Goal: Find specific page/section: Locate a particular part of the current website

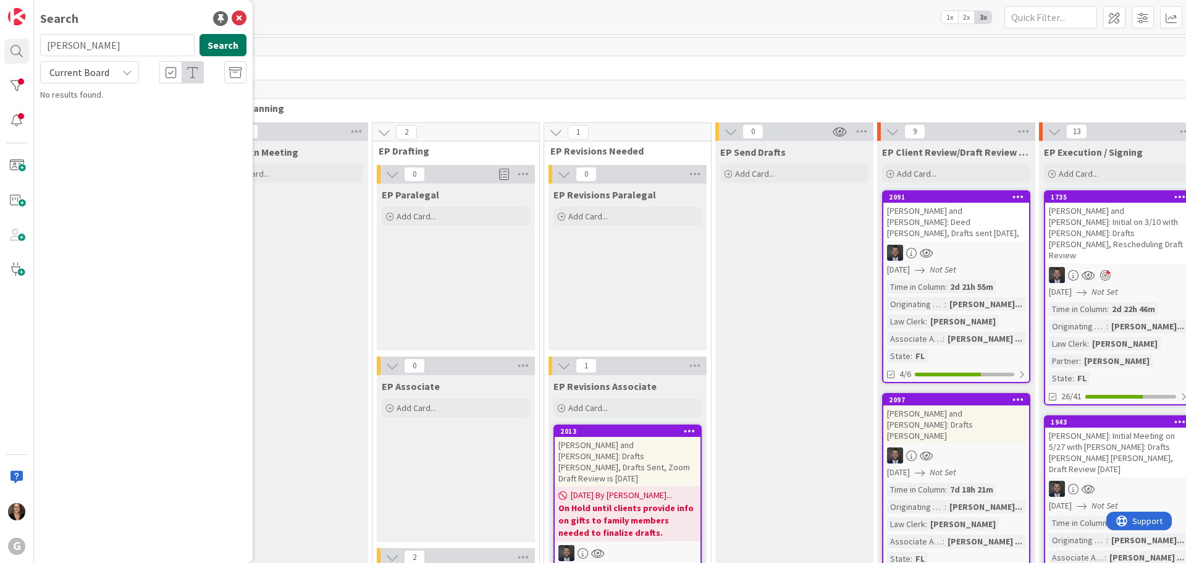
type input "[PERSON_NAME]"
click at [209, 43] on button "Search" at bounding box center [222, 45] width 47 height 22
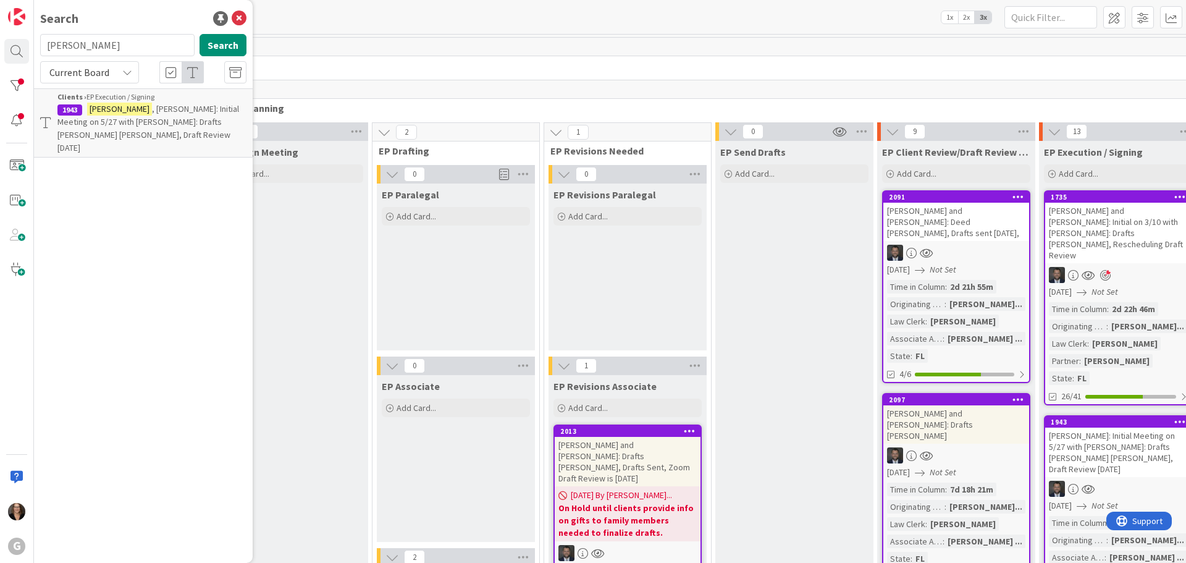
click at [201, 117] on span ", [PERSON_NAME]: Initial Meeting on 5/27 with [PERSON_NAME]: Drafts [PERSON_NAM…" at bounding box center [148, 128] width 182 height 50
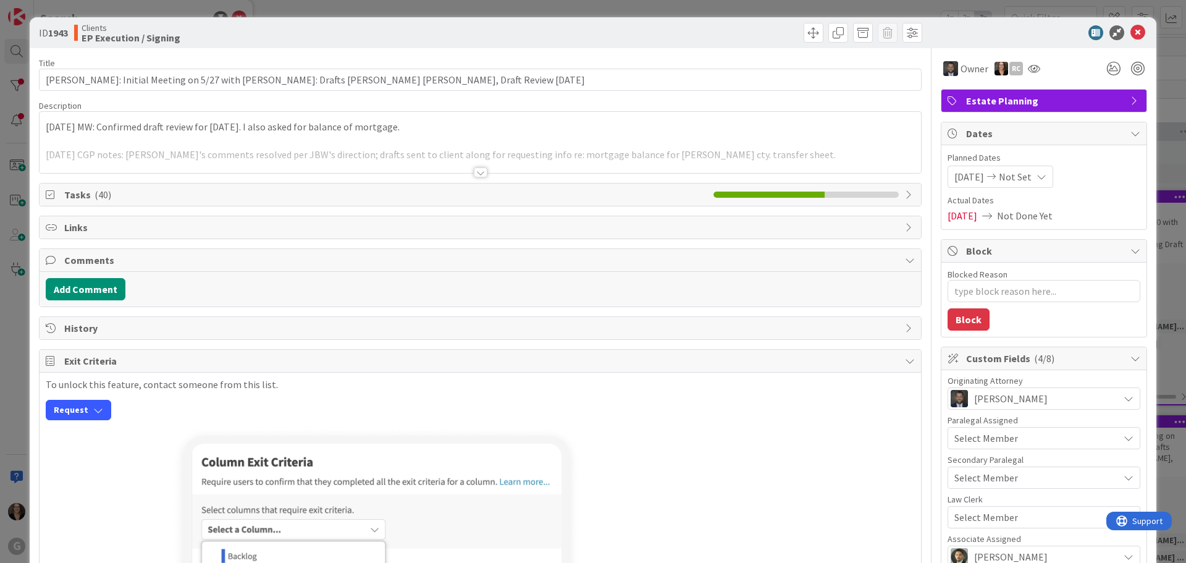
type textarea "x"
click at [1130, 31] on icon at bounding box center [1137, 32] width 15 height 15
